Goal: Find specific page/section: Find specific page/section

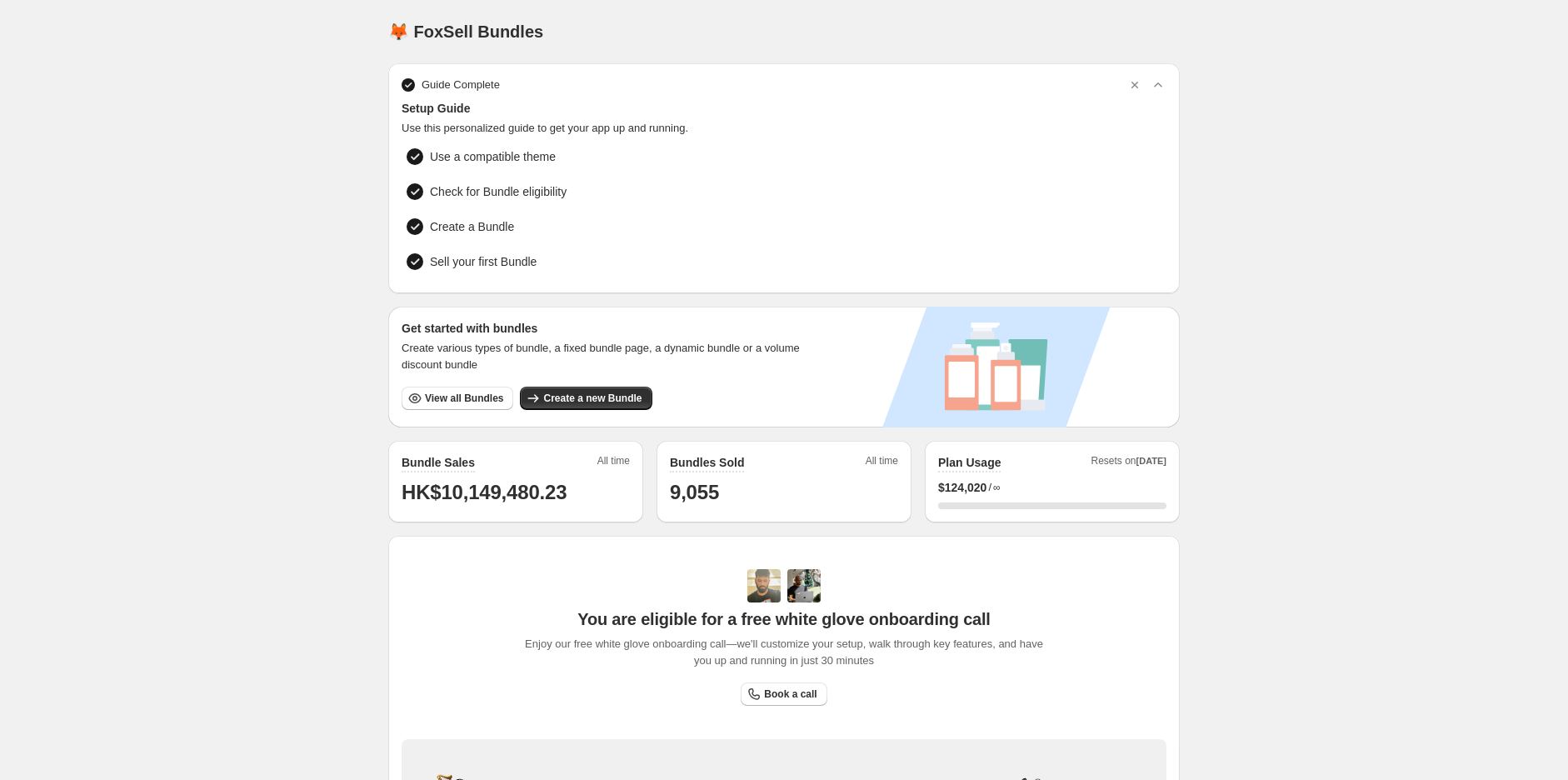
click at [193, 258] on div "Home Bundles Analytics Plan and Billing 🦊 FoxSell Bundles. This page is ready 🦊…" at bounding box center [784, 527] width 1568 height 1055
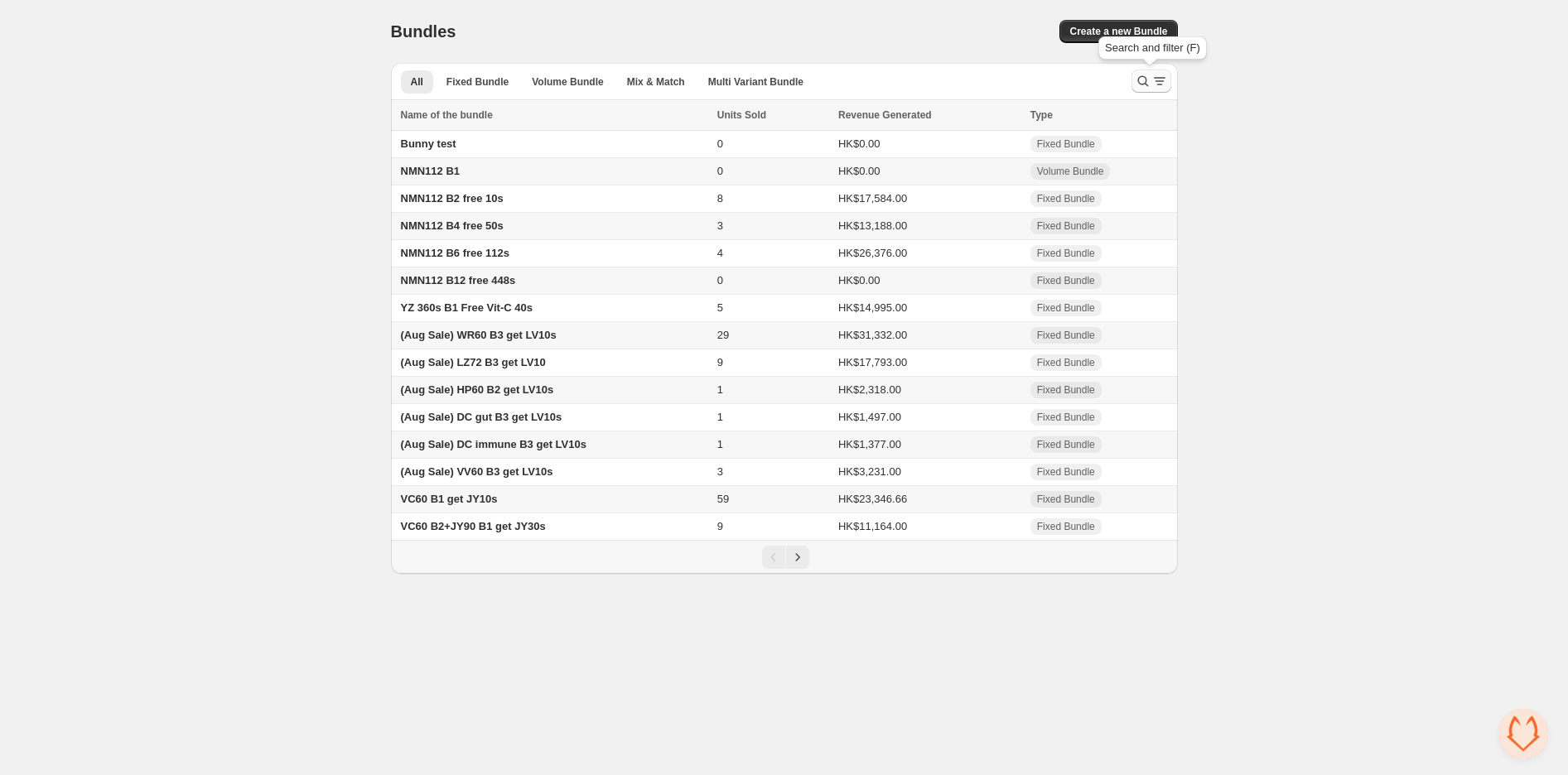
click at [1142, 85] on icon "Search and filter results" at bounding box center [1142, 80] width 16 height 16
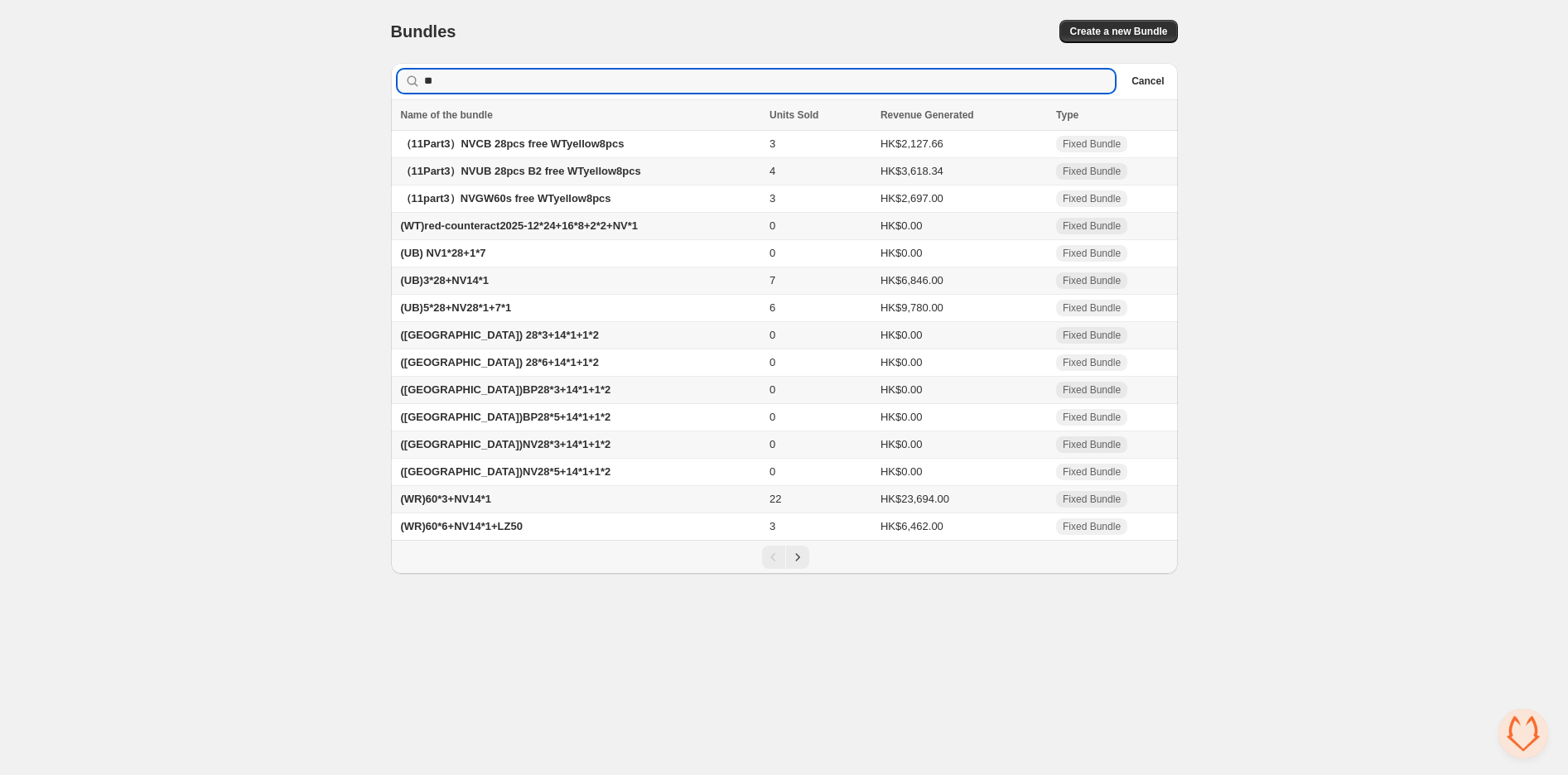
type input "*"
type input "**"
click at [799, 566] on icon "Next" at bounding box center [797, 557] width 16 height 16
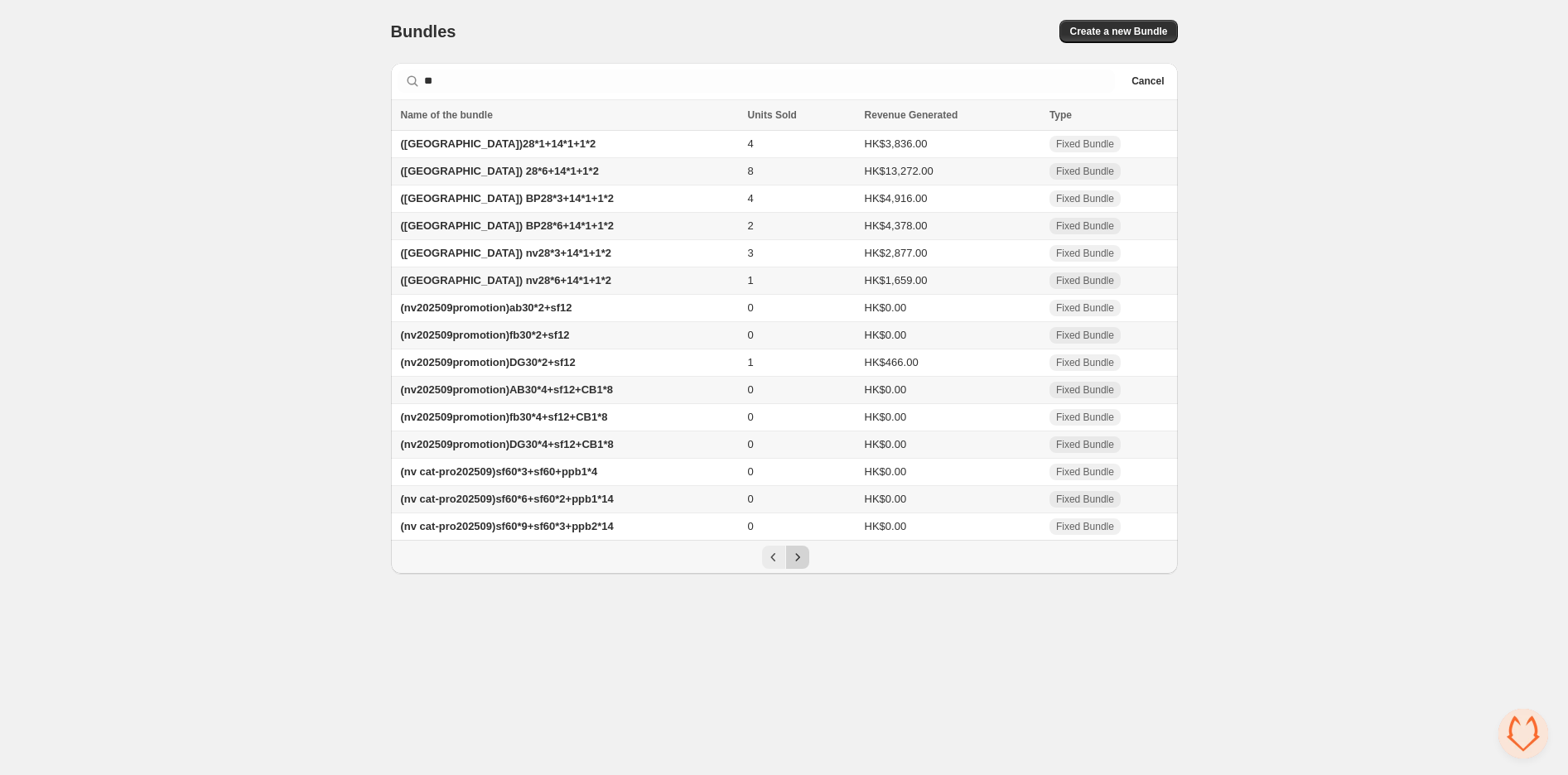
click at [799, 566] on icon "Next" at bounding box center [797, 557] width 16 height 16
click at [799, 569] on div "Pagination" at bounding box center [797, 557] width 23 height 23
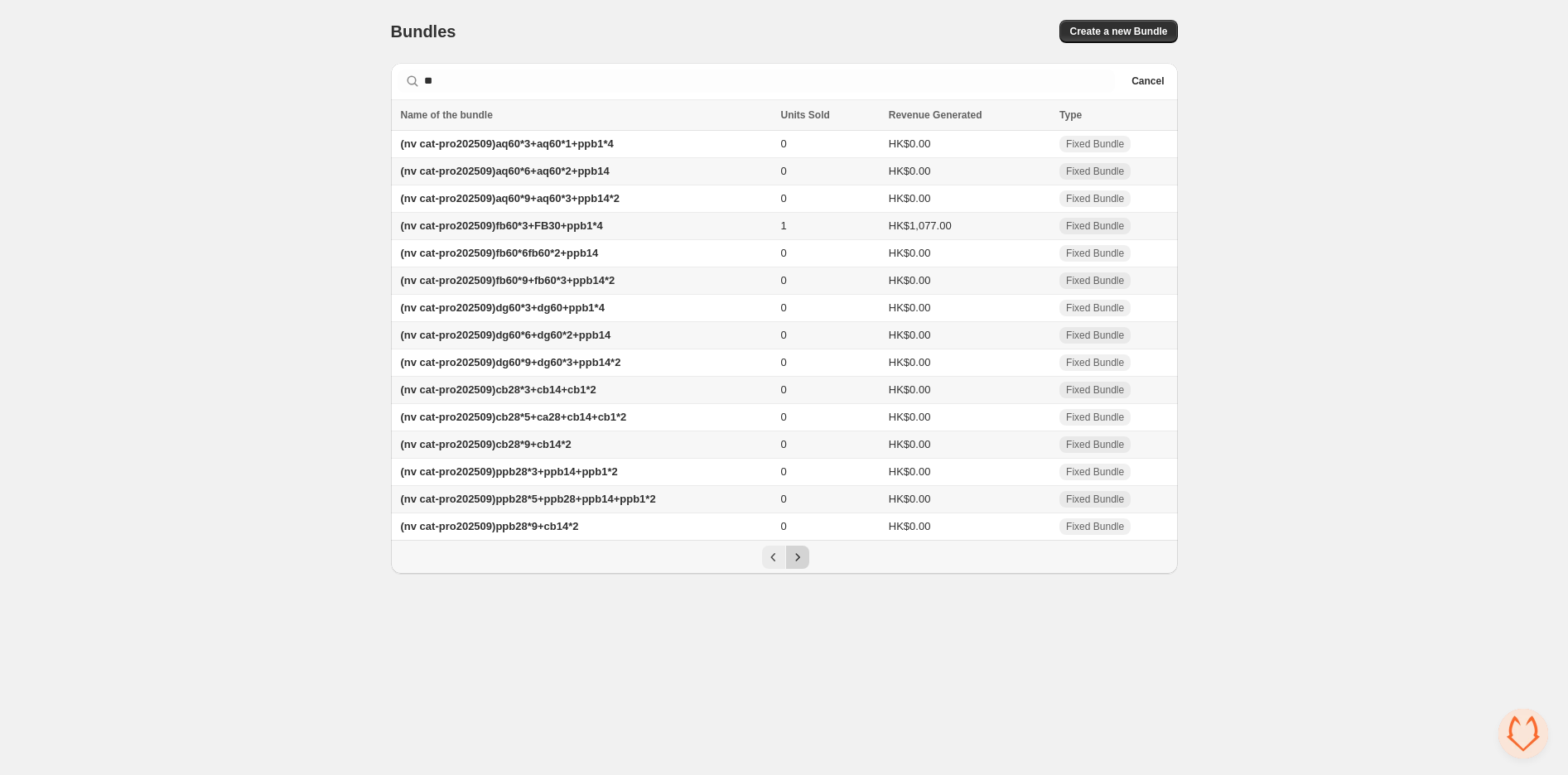
click at [799, 569] on div "Pagination" at bounding box center [797, 557] width 23 height 23
click at [791, 569] on div "Pagination" at bounding box center [797, 557] width 23 height 23
click at [764, 569] on button "Previous" at bounding box center [773, 557] width 23 height 23
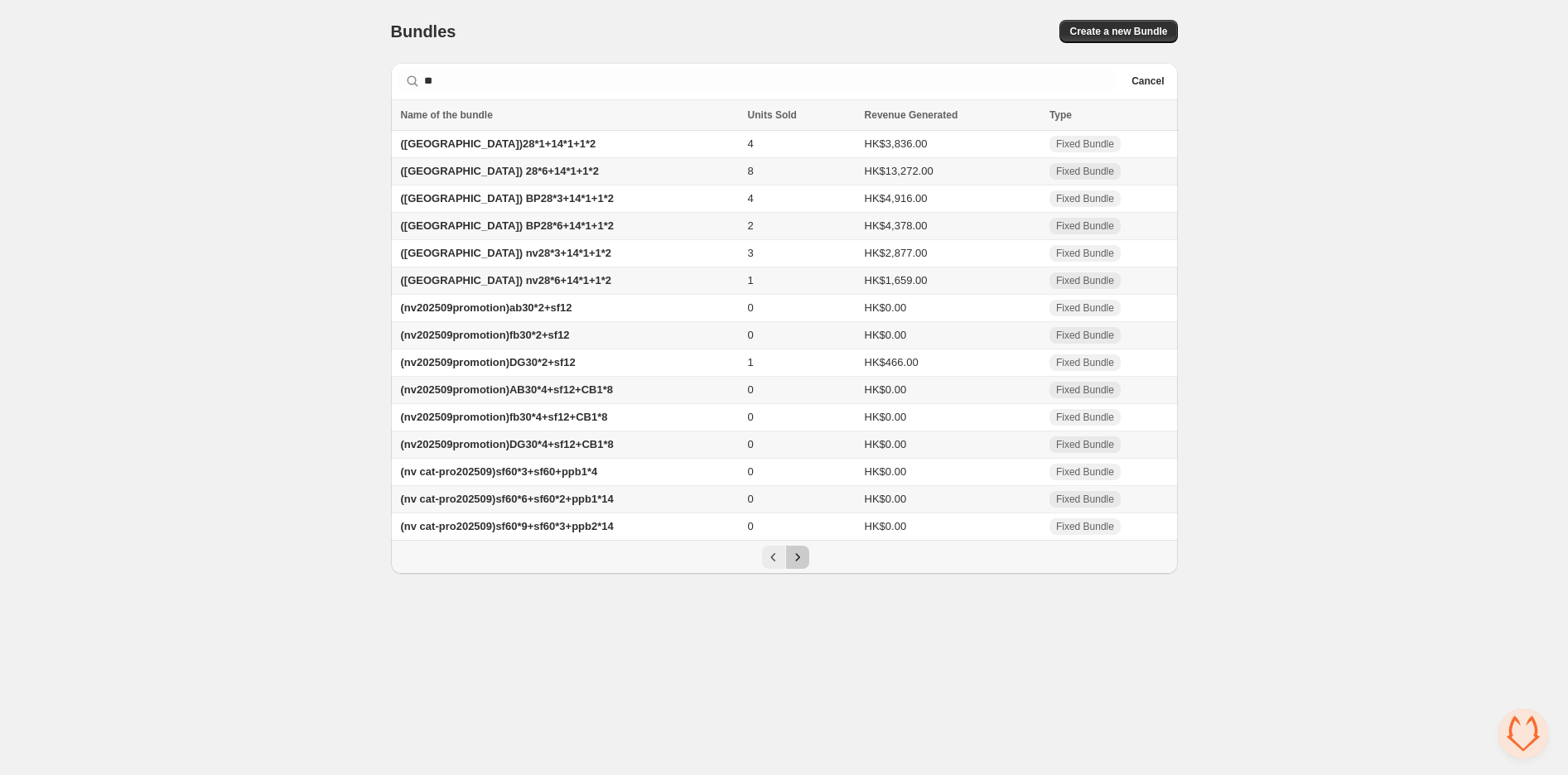
click at [796, 566] on icon "Next" at bounding box center [797, 557] width 16 height 16
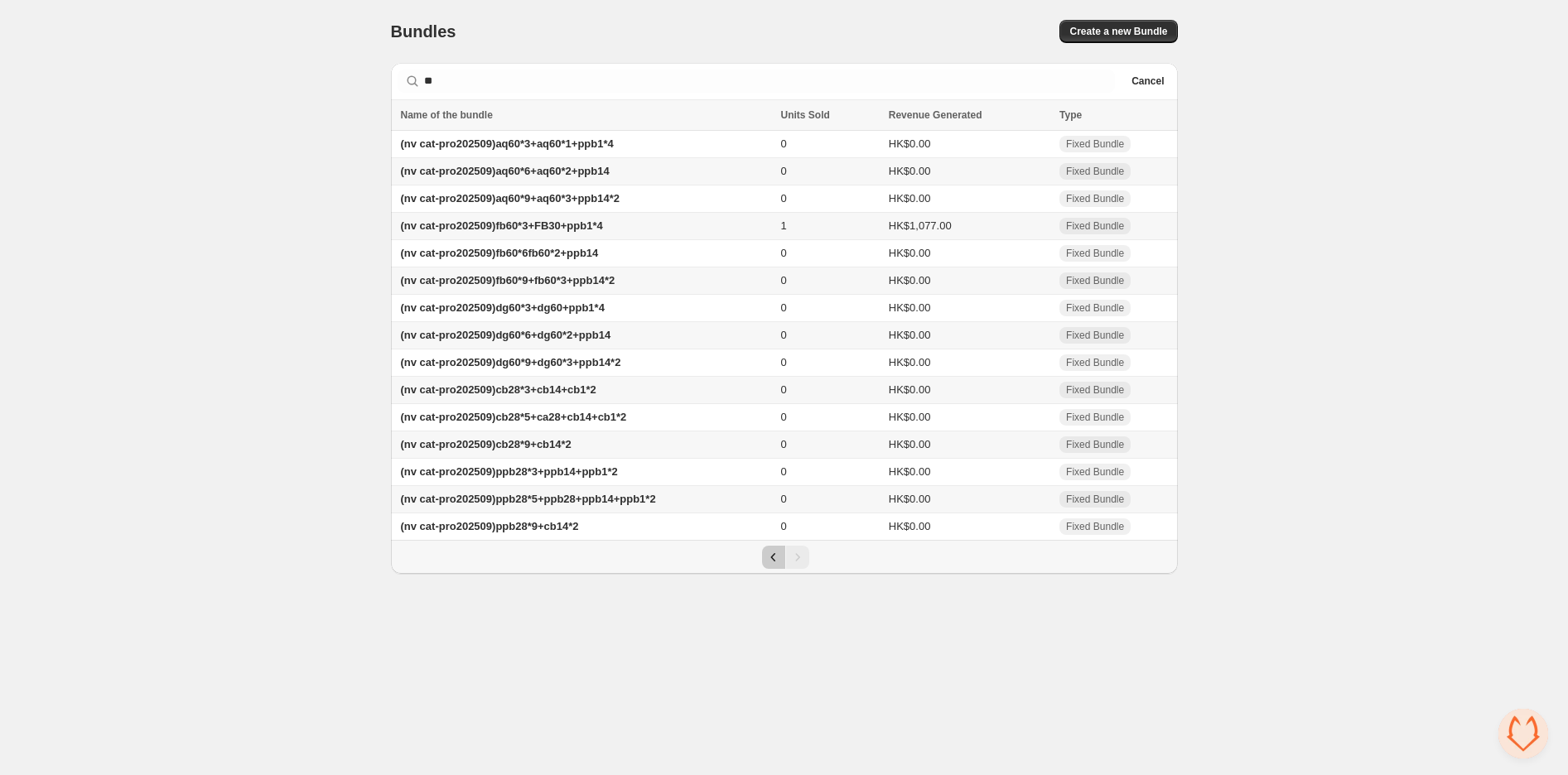
click at [782, 569] on button "Previous" at bounding box center [773, 557] width 23 height 23
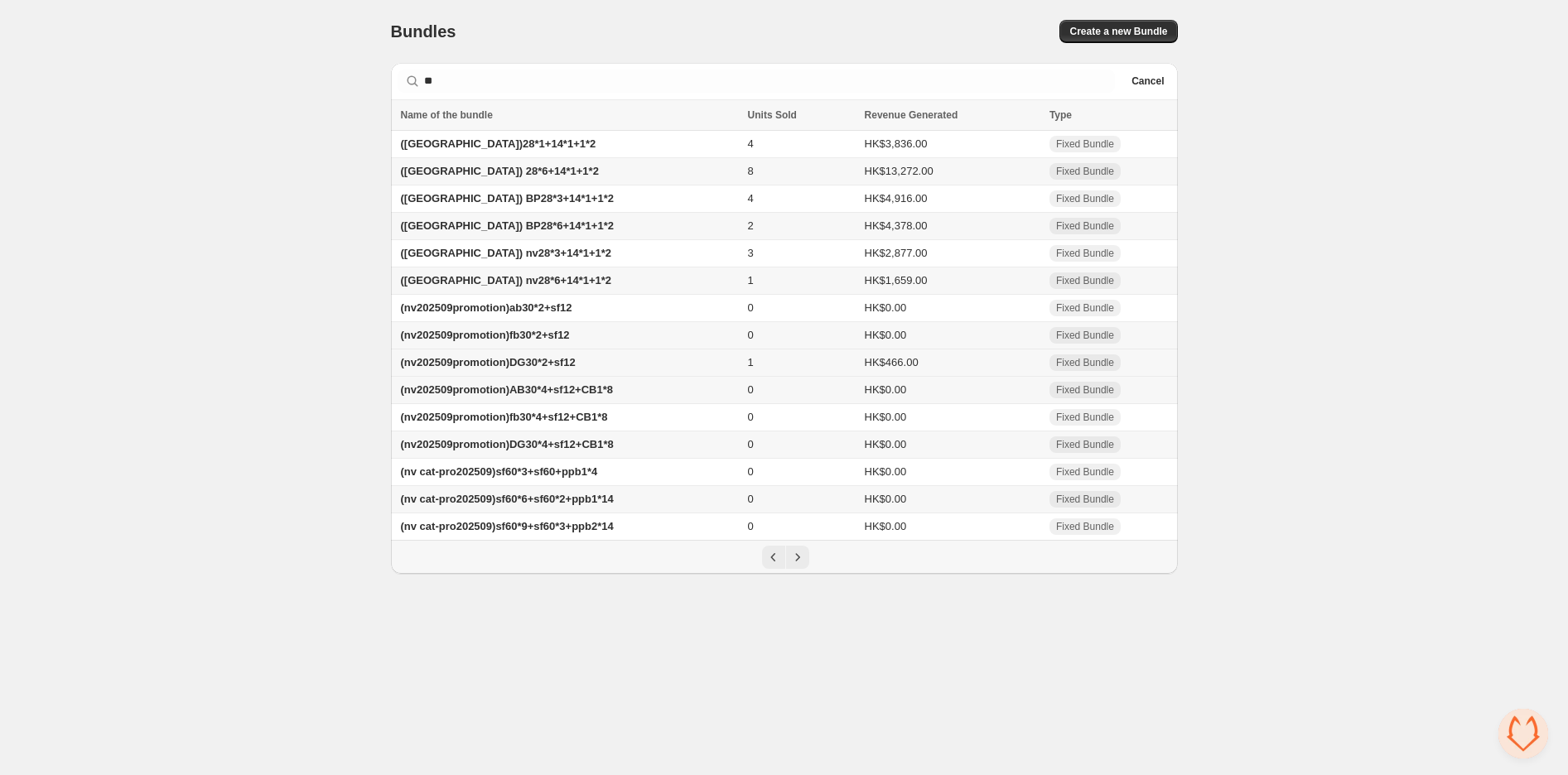
click at [518, 368] on span "(nv202509promotion)DG30*2+sf12" at bounding box center [488, 362] width 175 height 13
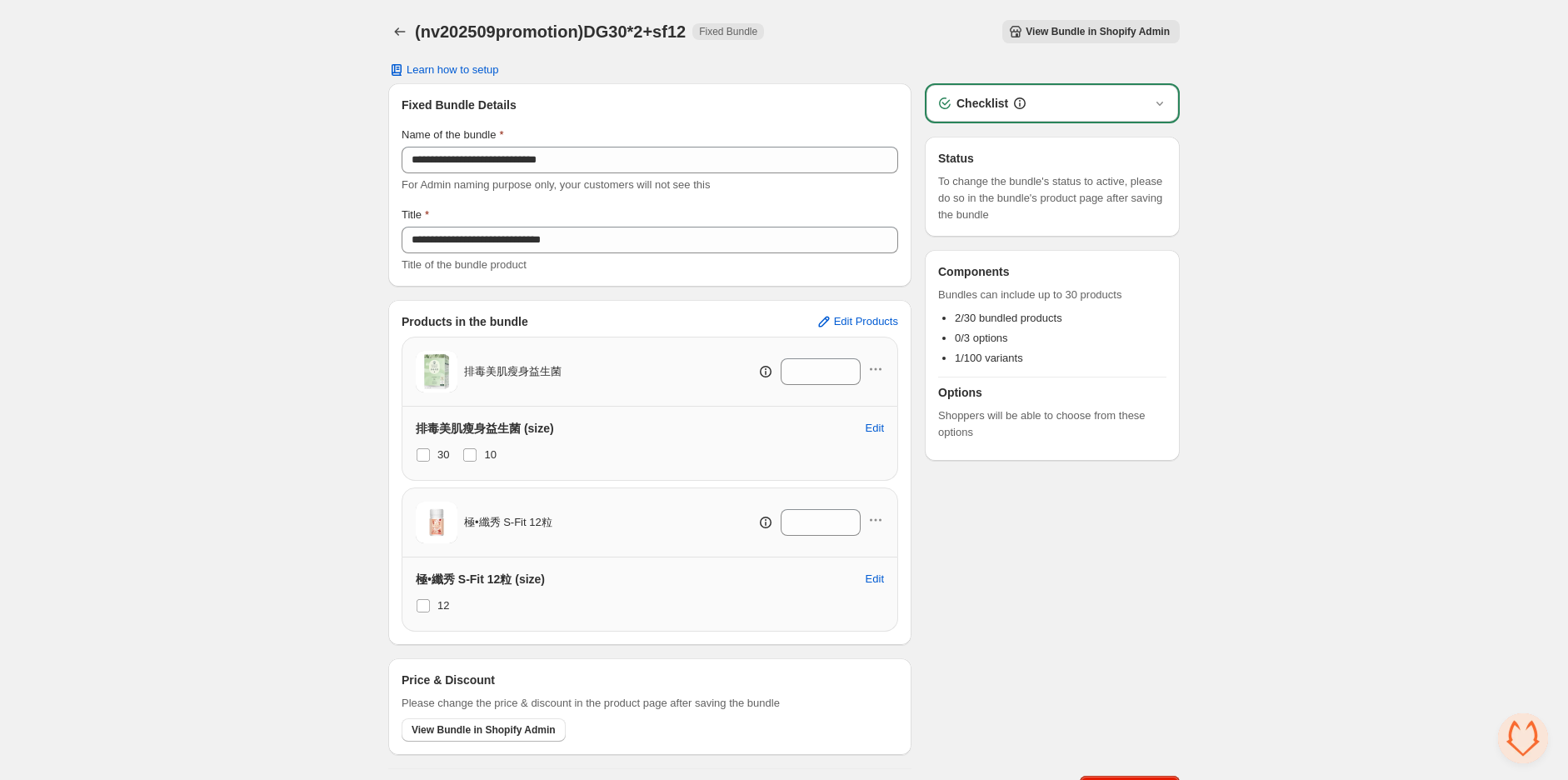
click at [218, 378] on div "**********" at bounding box center [784, 402] width 1568 height 806
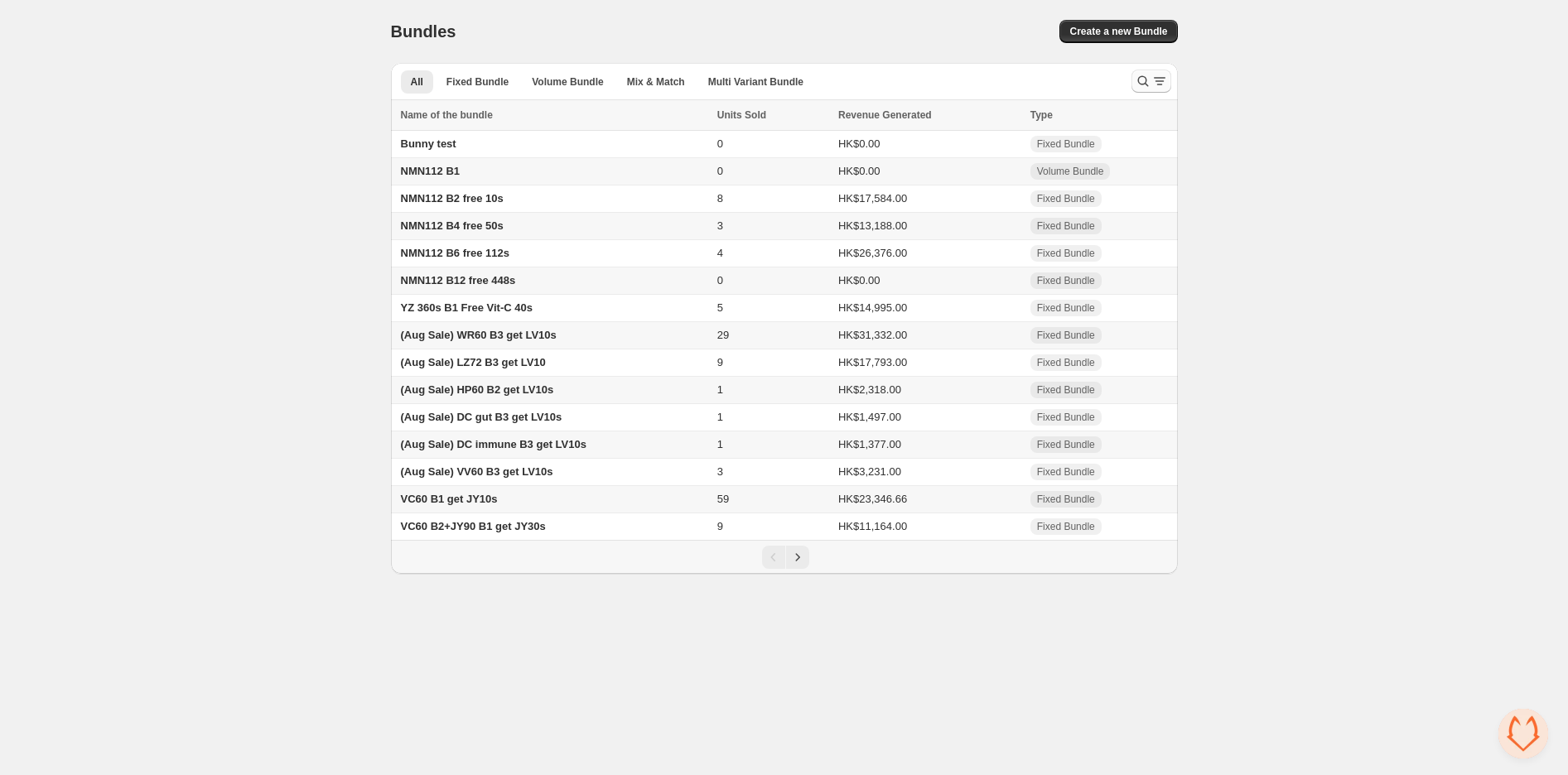
click at [1131, 79] on button "Search and filter results" at bounding box center [1151, 80] width 40 height 23
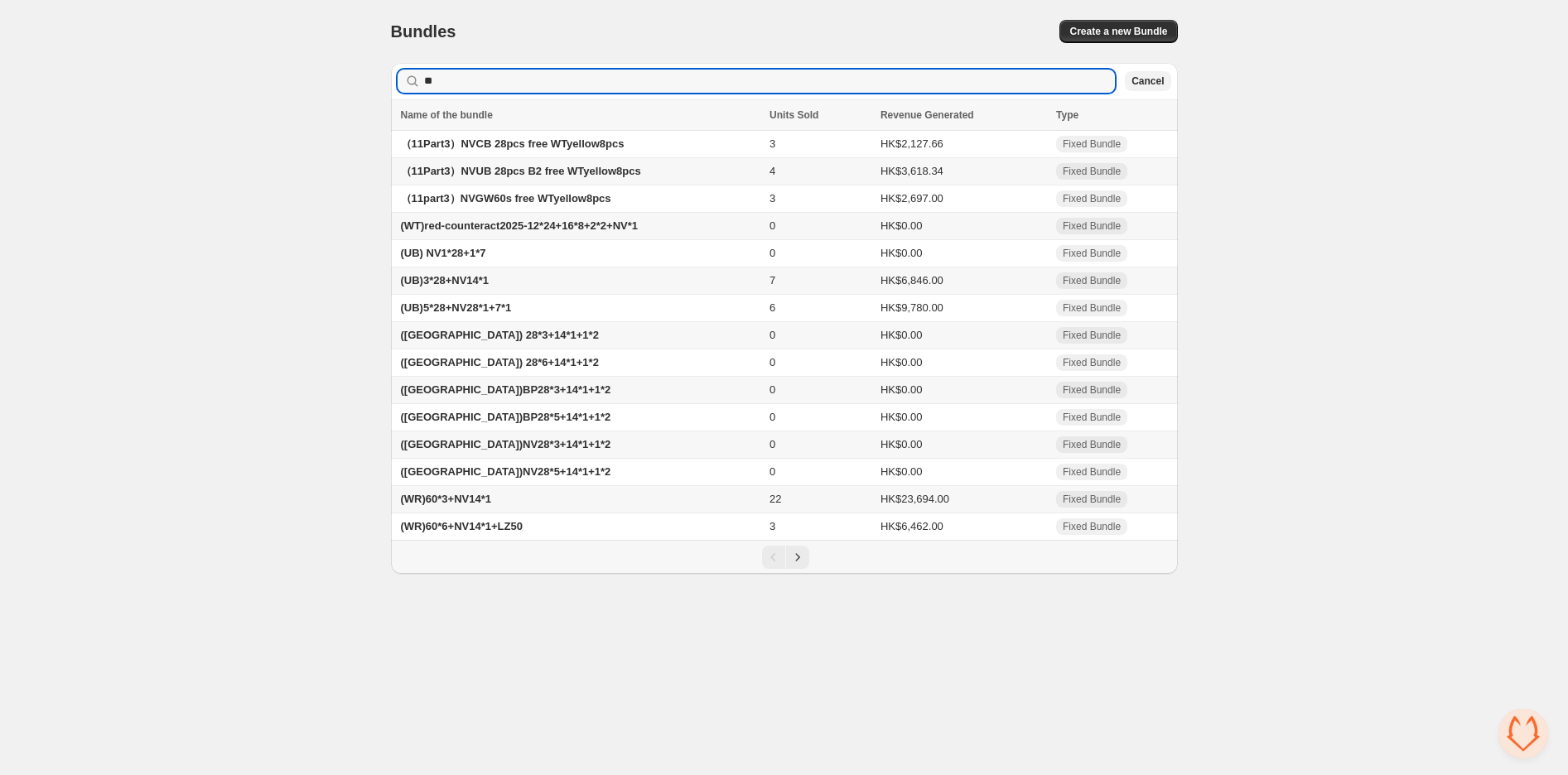
type input "**"
click at [794, 566] on icon "Next" at bounding box center [797, 557] width 16 height 16
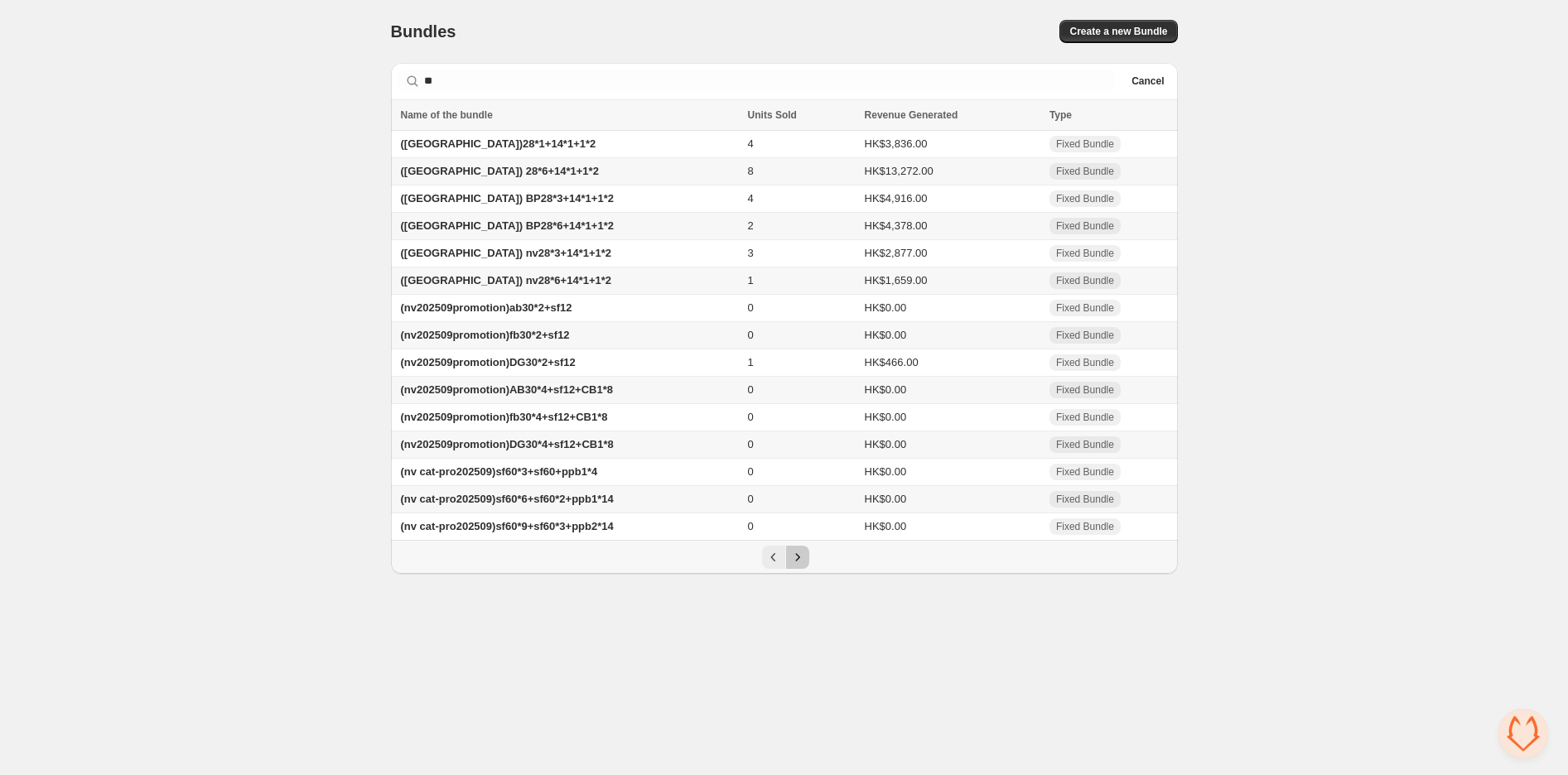
click at [794, 566] on icon "Next" at bounding box center [797, 557] width 16 height 16
click at [794, 569] on div "Pagination" at bounding box center [797, 557] width 23 height 23
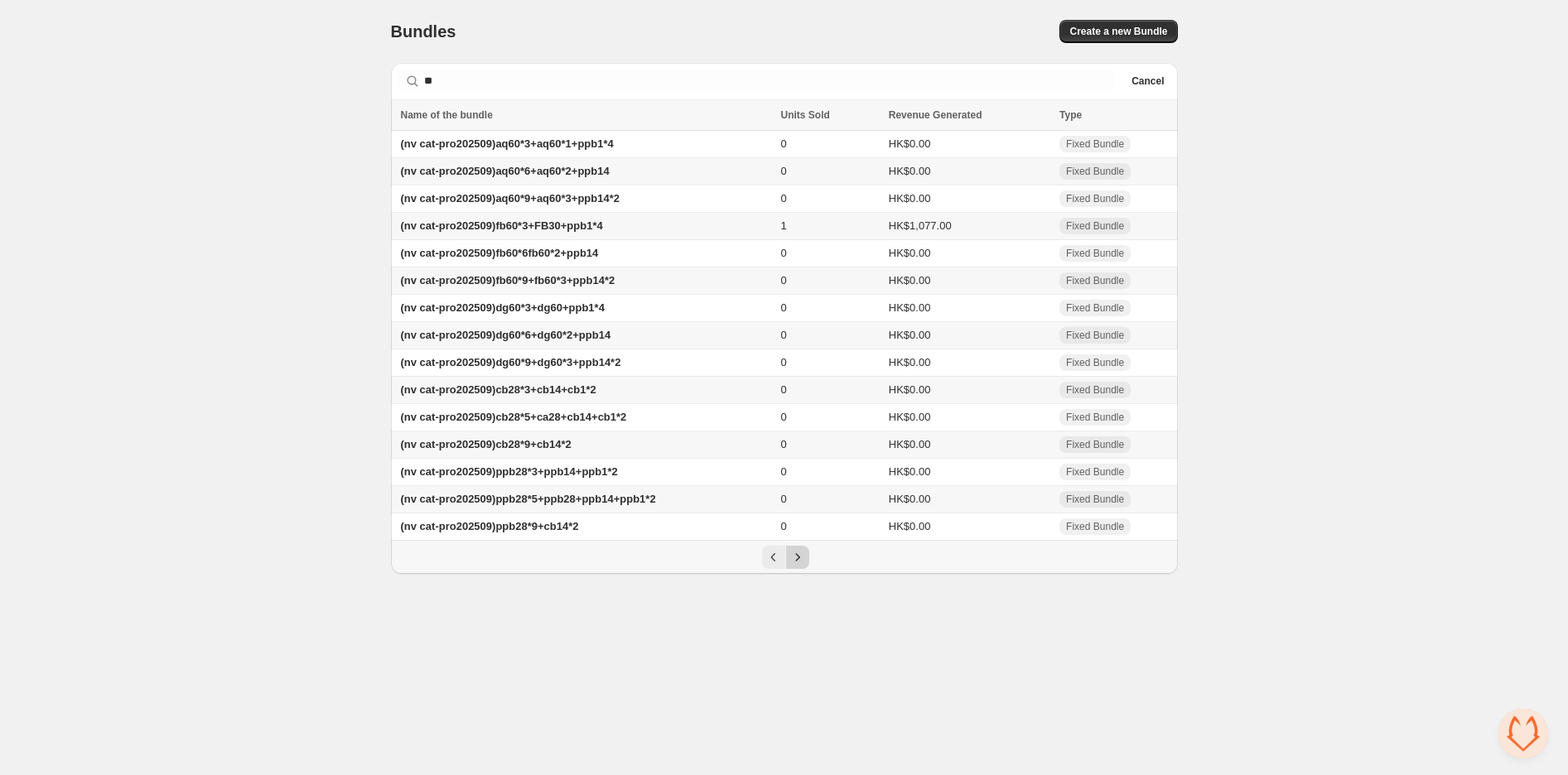
click at [794, 569] on div "Pagination" at bounding box center [797, 557] width 23 height 23
